Goal: Task Accomplishment & Management: Manage account settings

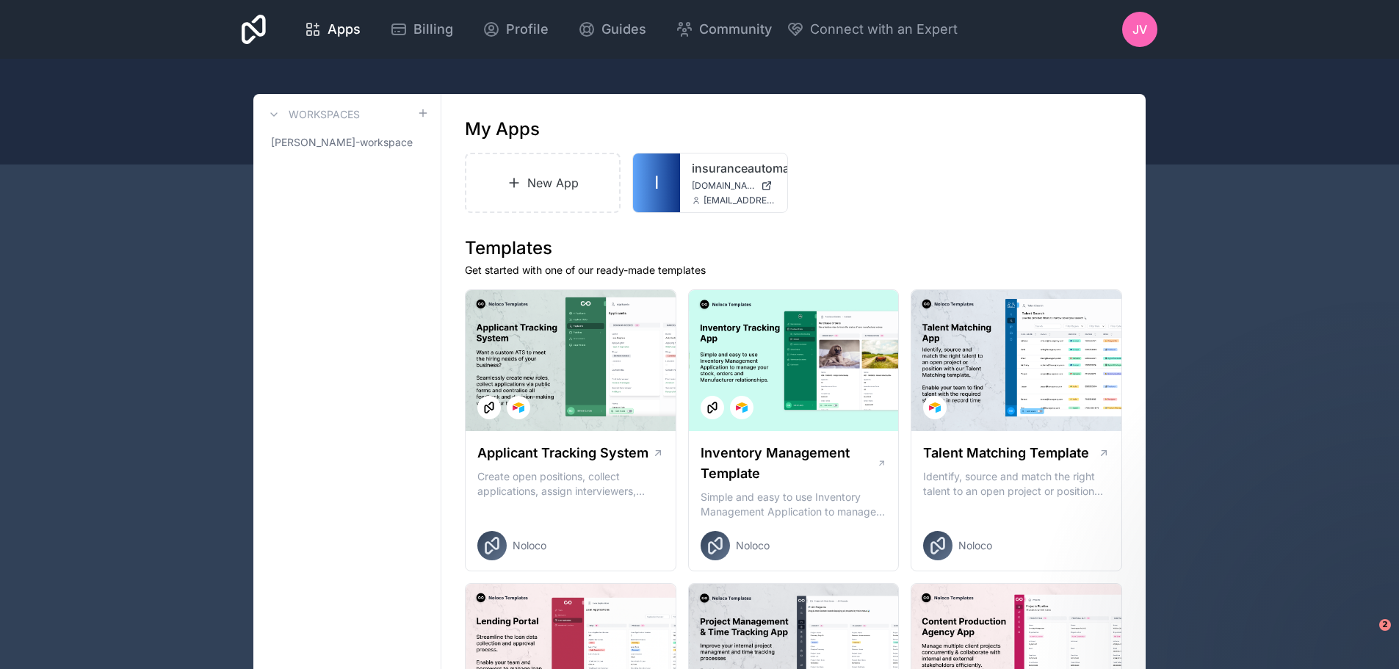
click at [0, 0] on div at bounding box center [0, 0] width 0 height 0
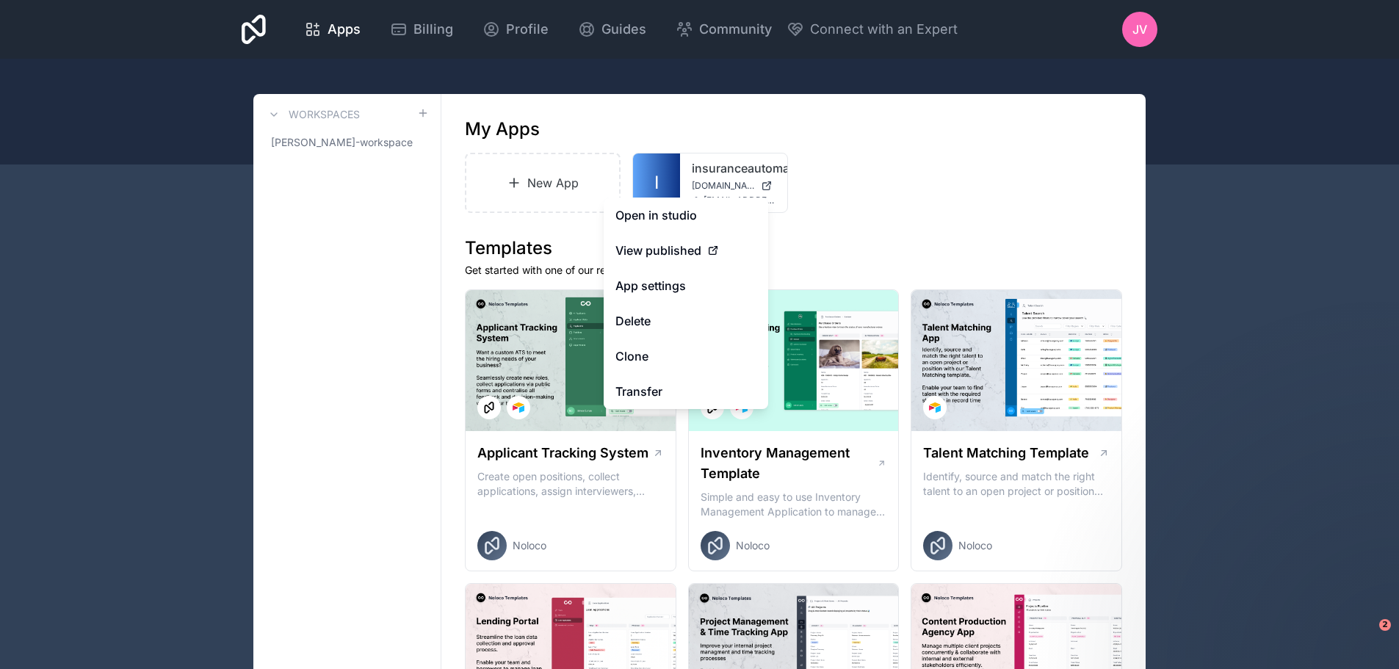
click at [700, 216] on link "Open in studio" at bounding box center [686, 215] width 165 height 35
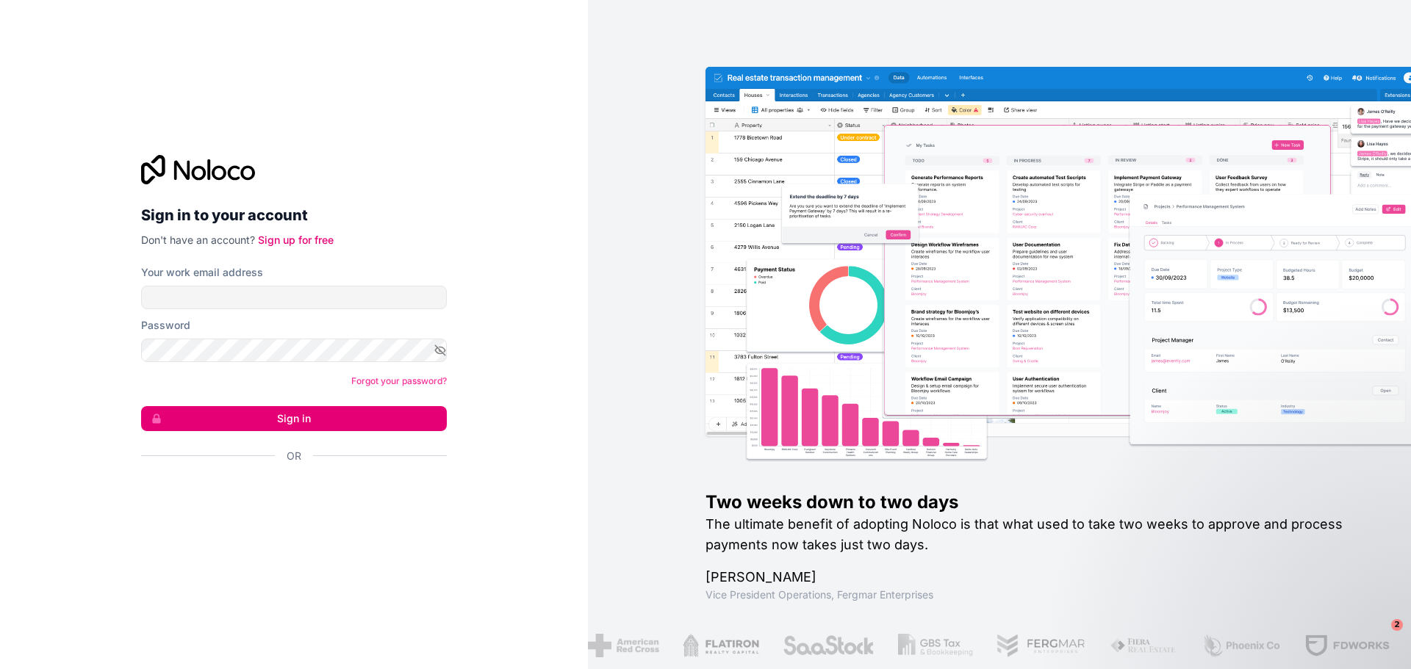
click at [259, 284] on div "Your work email address" at bounding box center [294, 287] width 306 height 44
click at [259, 292] on input "Your work email address" at bounding box center [294, 298] width 306 height 24
type input "**********"
click at [141, 406] on button "Sign in" at bounding box center [294, 418] width 306 height 25
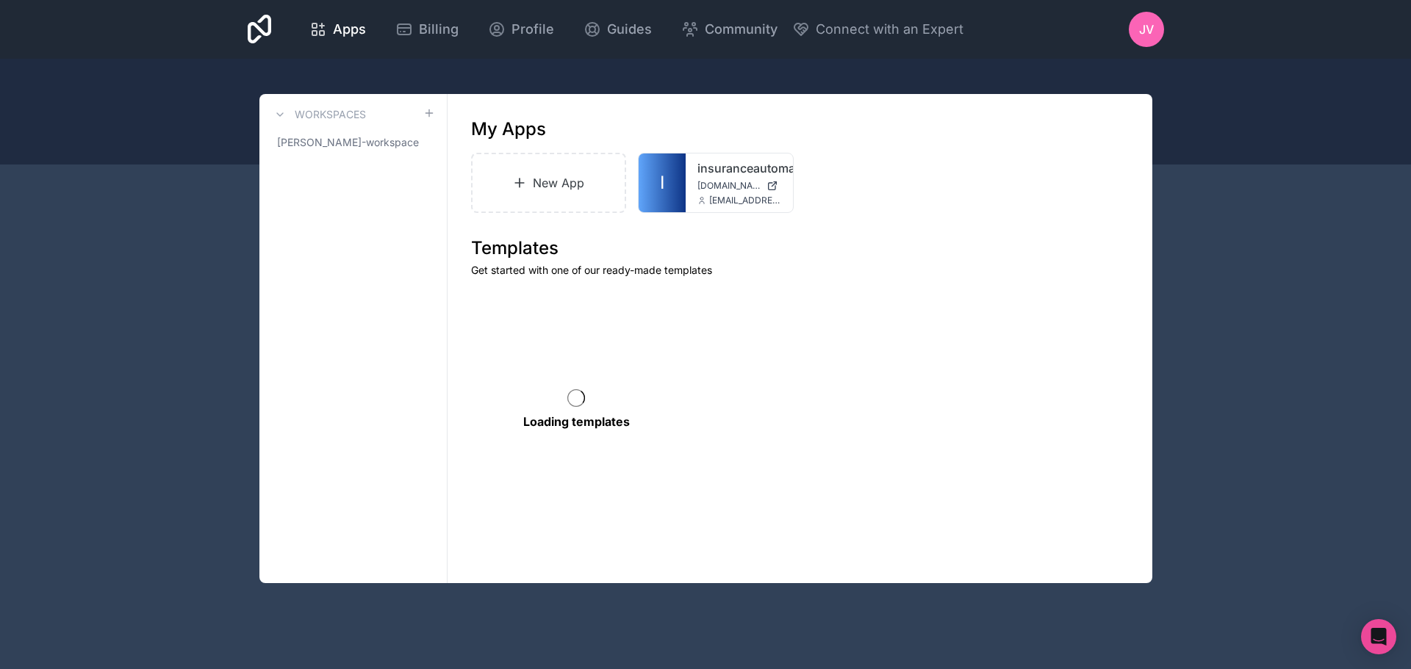
click at [0, 0] on div at bounding box center [0, 0] width 0 height 0
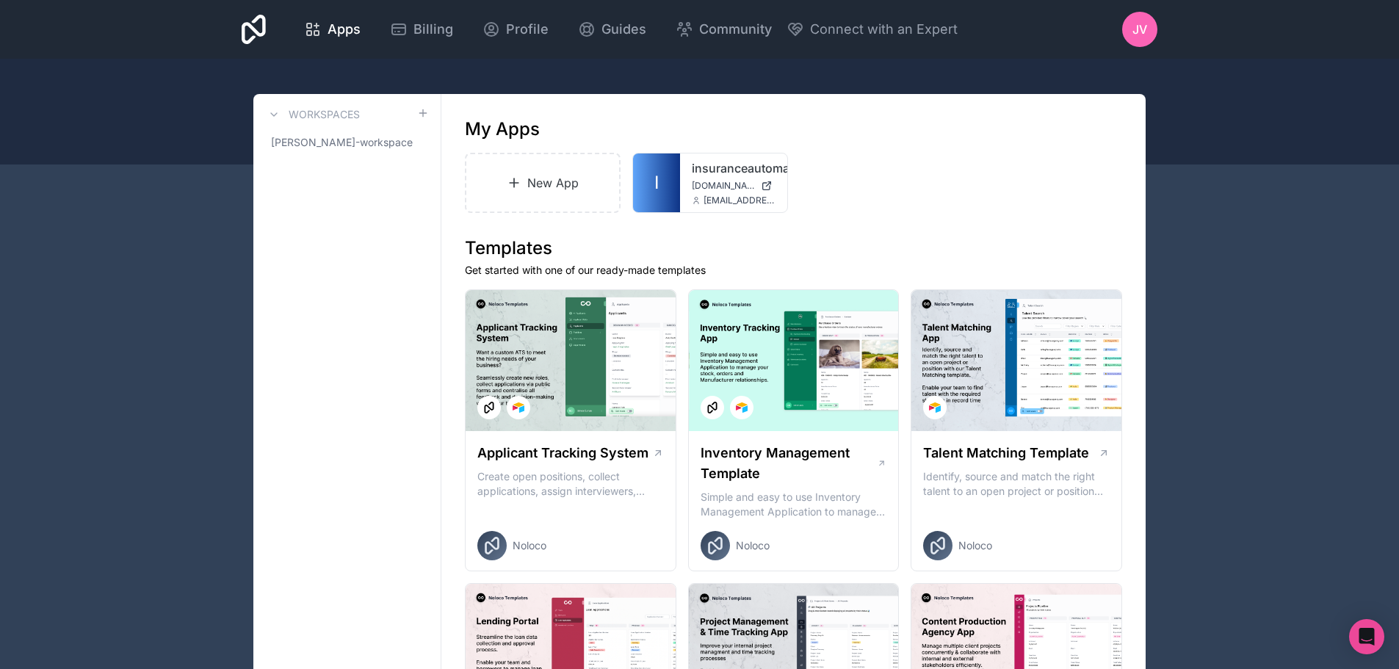
click at [410, 39] on div "Billing" at bounding box center [421, 29] width 63 height 21
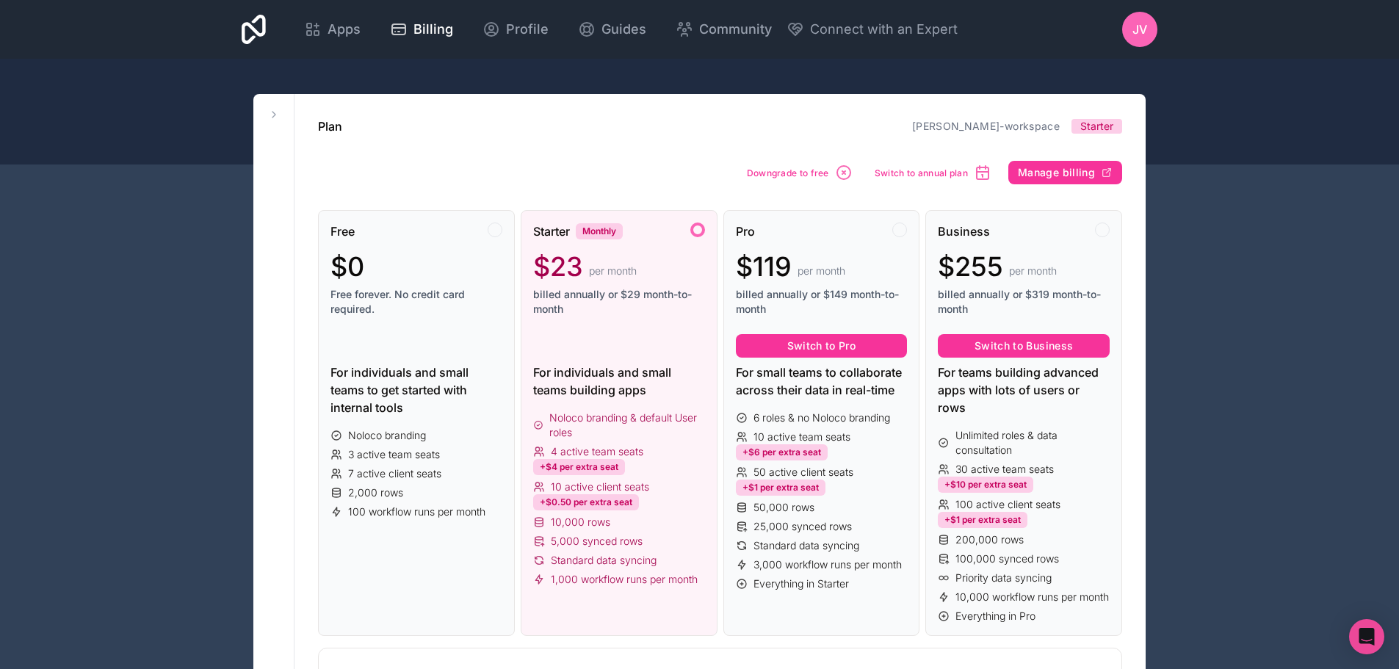
click at [1036, 171] on span "Manage billing" at bounding box center [1056, 172] width 77 height 13
